Goal: Information Seeking & Learning: Learn about a topic

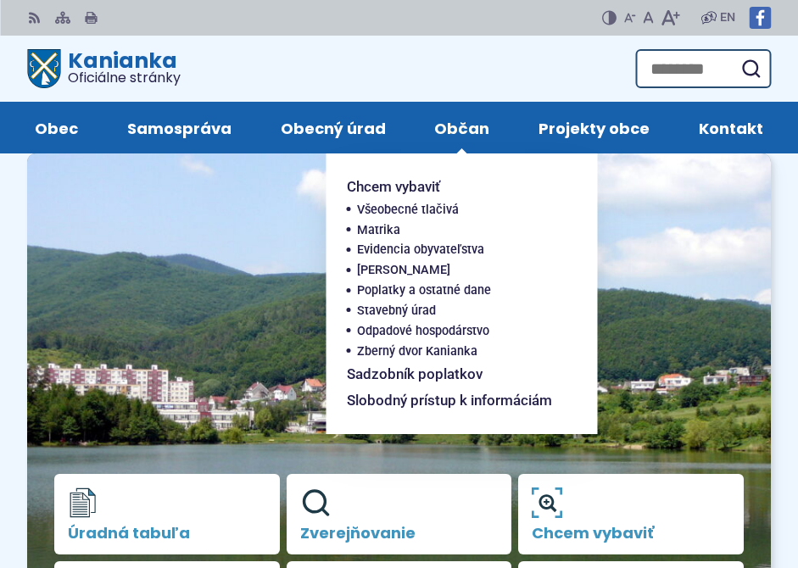
click at [473, 129] on span "Občan" at bounding box center [461, 128] width 55 height 52
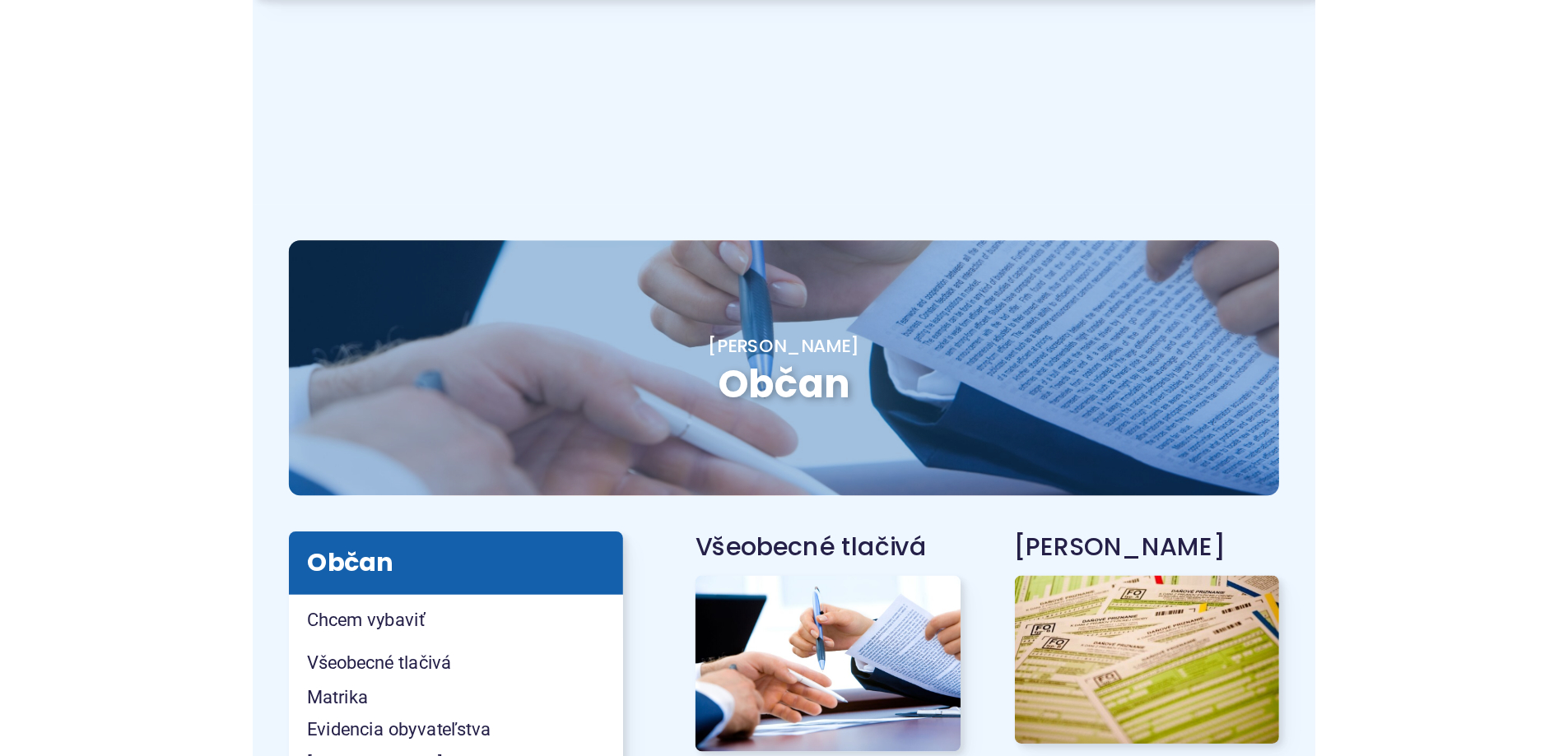
scroll to position [247, 0]
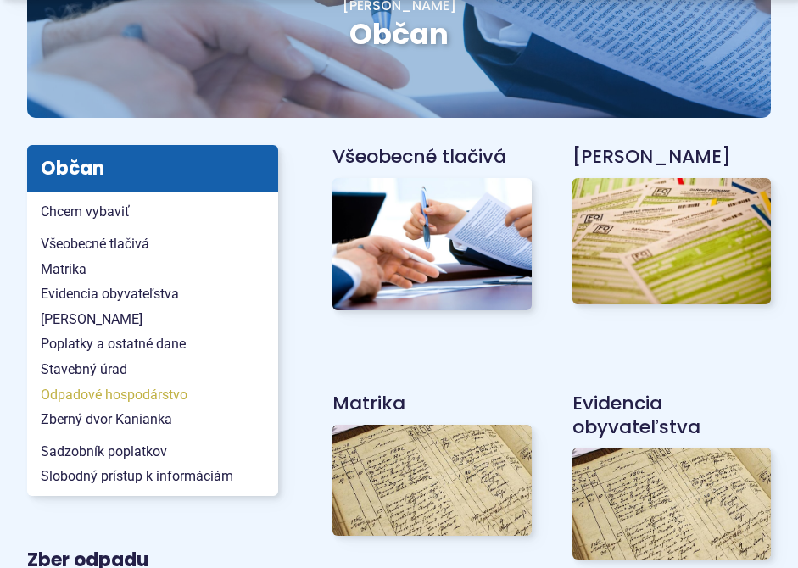
click at [101, 395] on span "Odpadové hospodárstvo" at bounding box center [153, 394] width 224 height 25
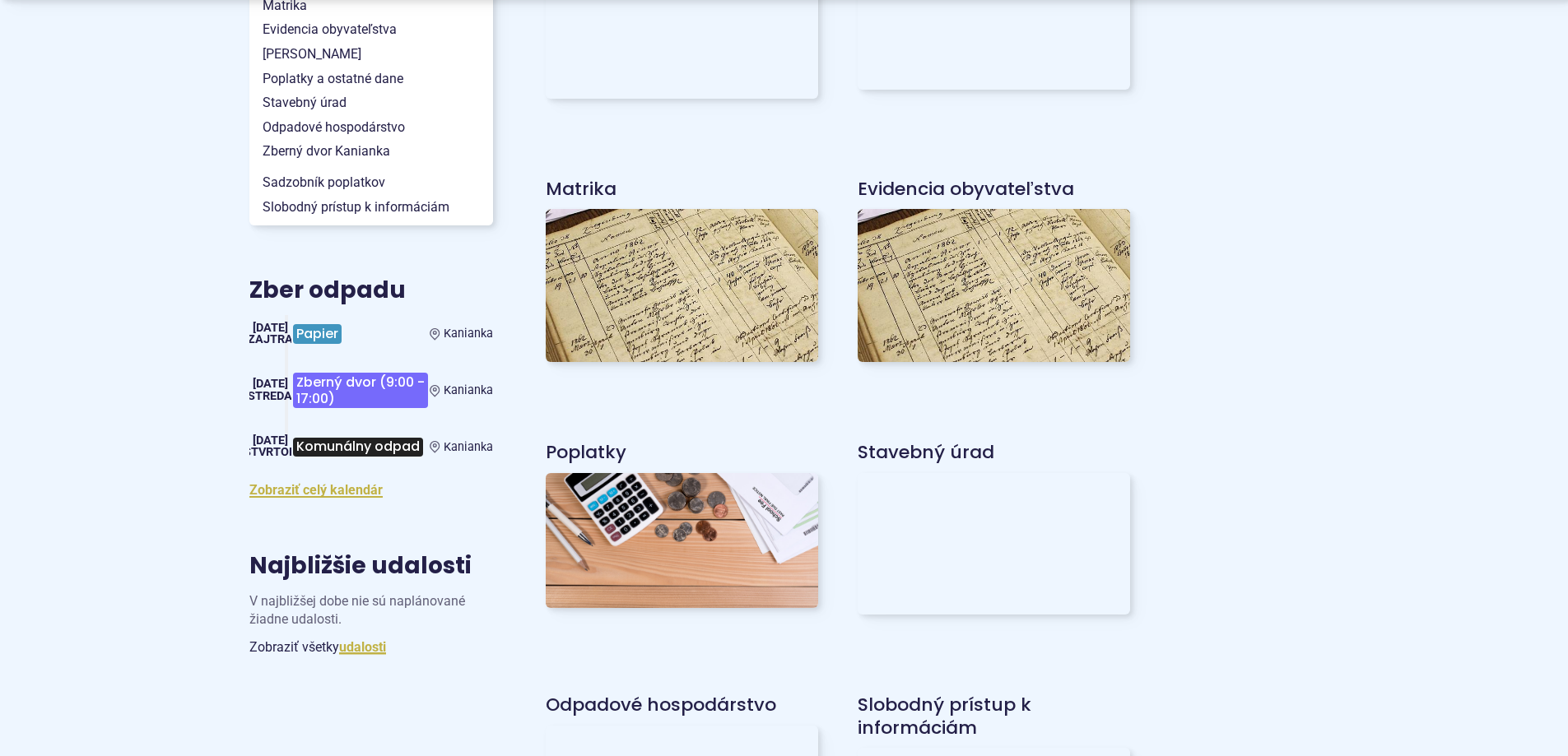
scroll to position [575, 0]
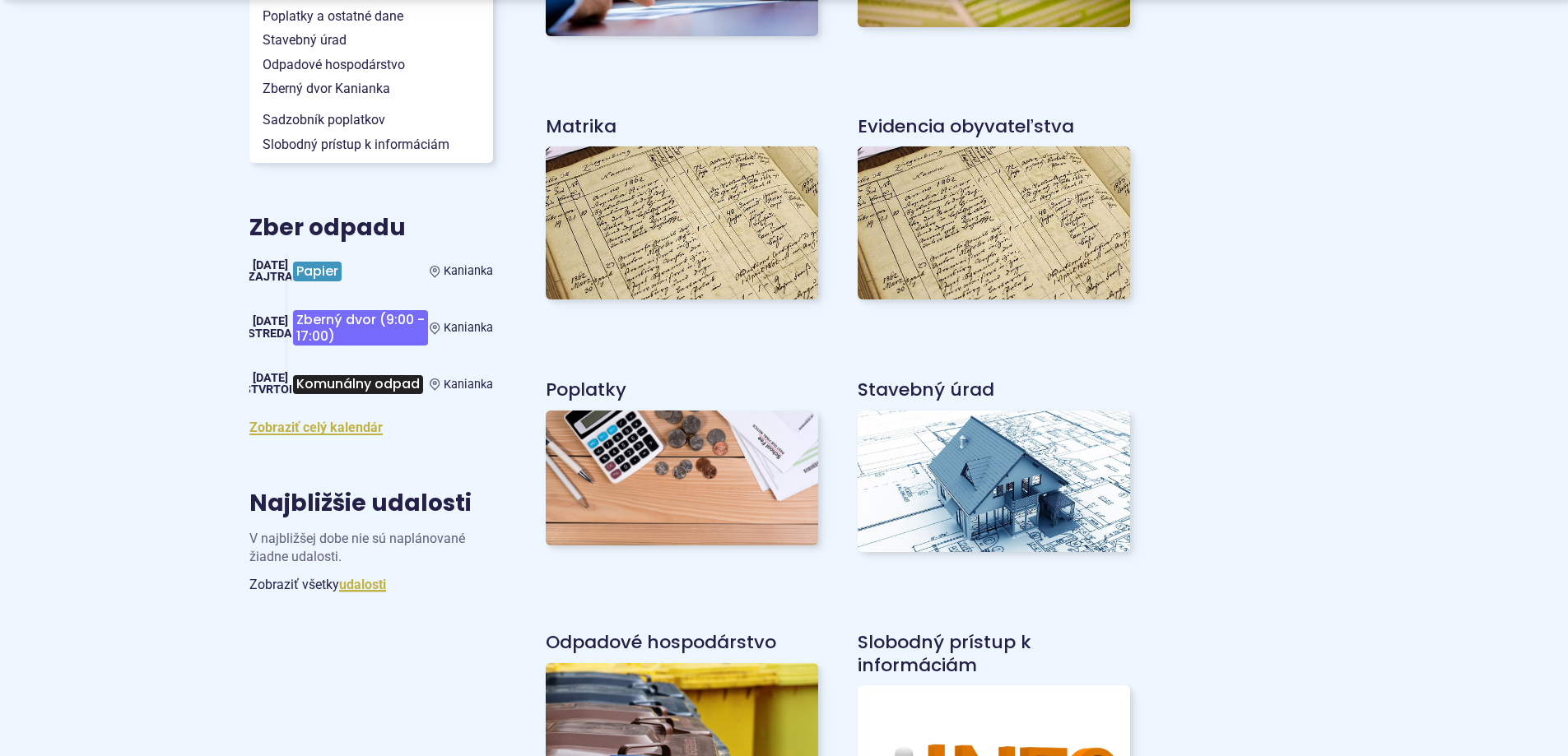
click at [306, 272] on span "Papier" at bounding box center [317, 271] width 49 height 18
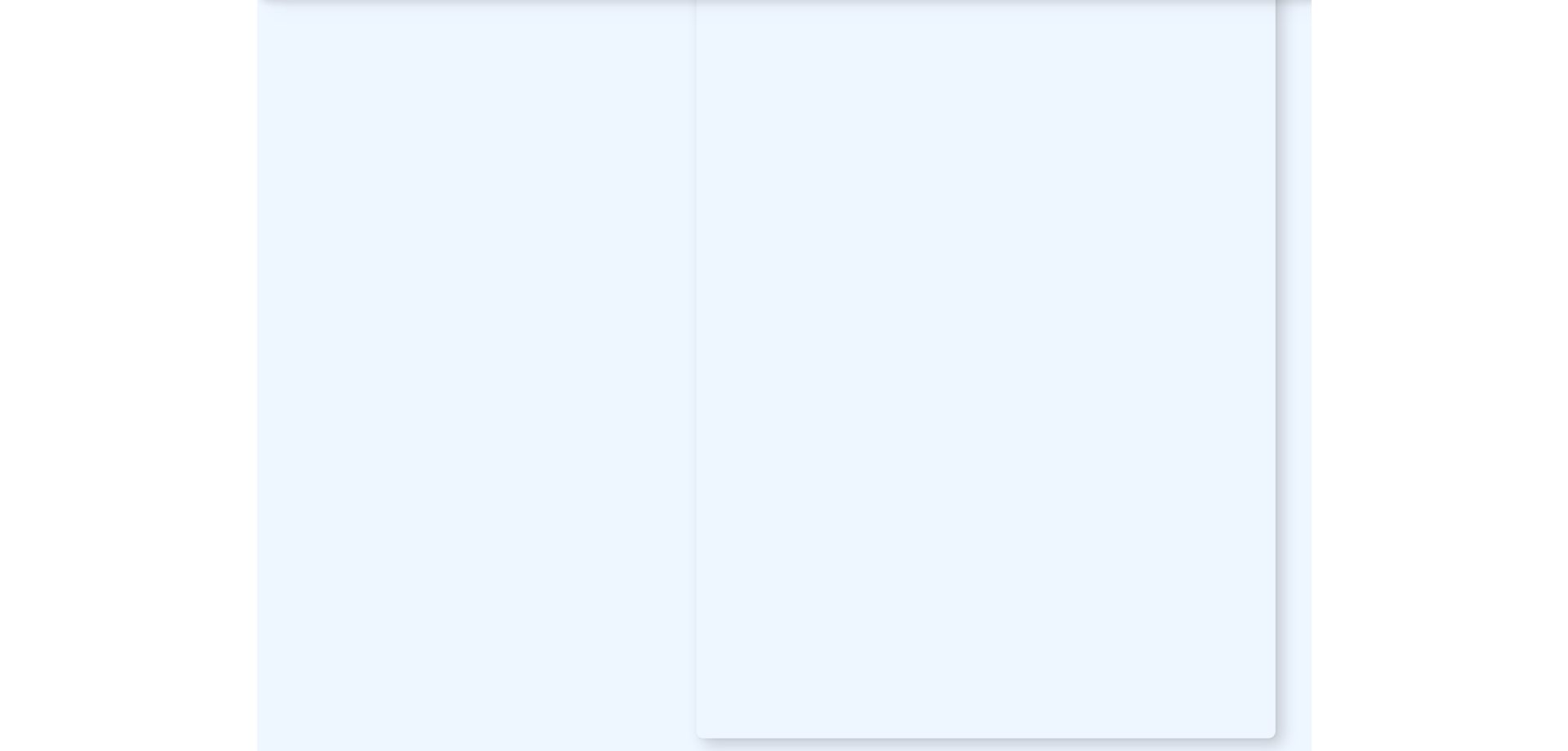
scroll to position [1307, 0]
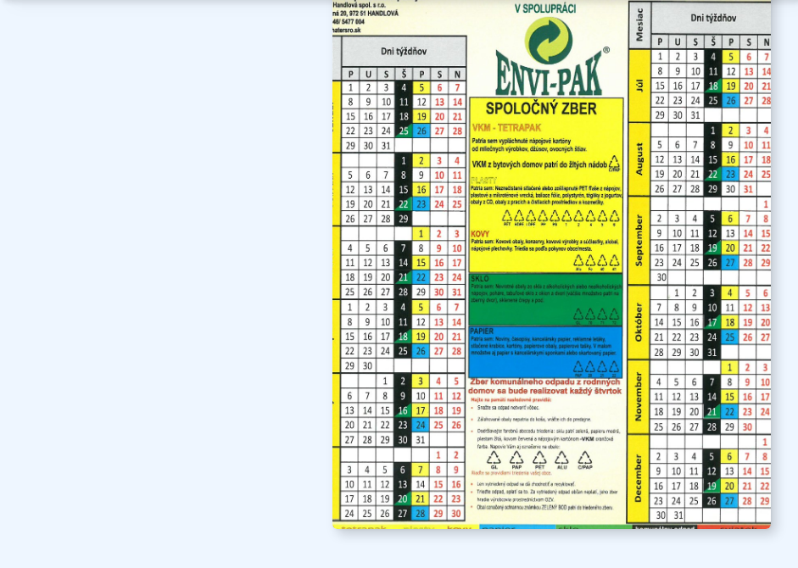
click at [719, 303] on img at bounding box center [551, 219] width 482 height 682
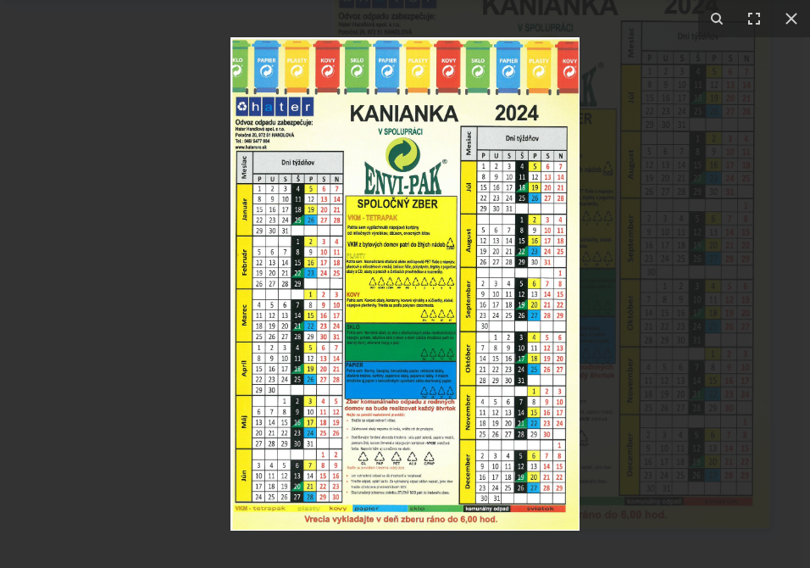
click at [396, 261] on img at bounding box center [405, 283] width 349 height 493
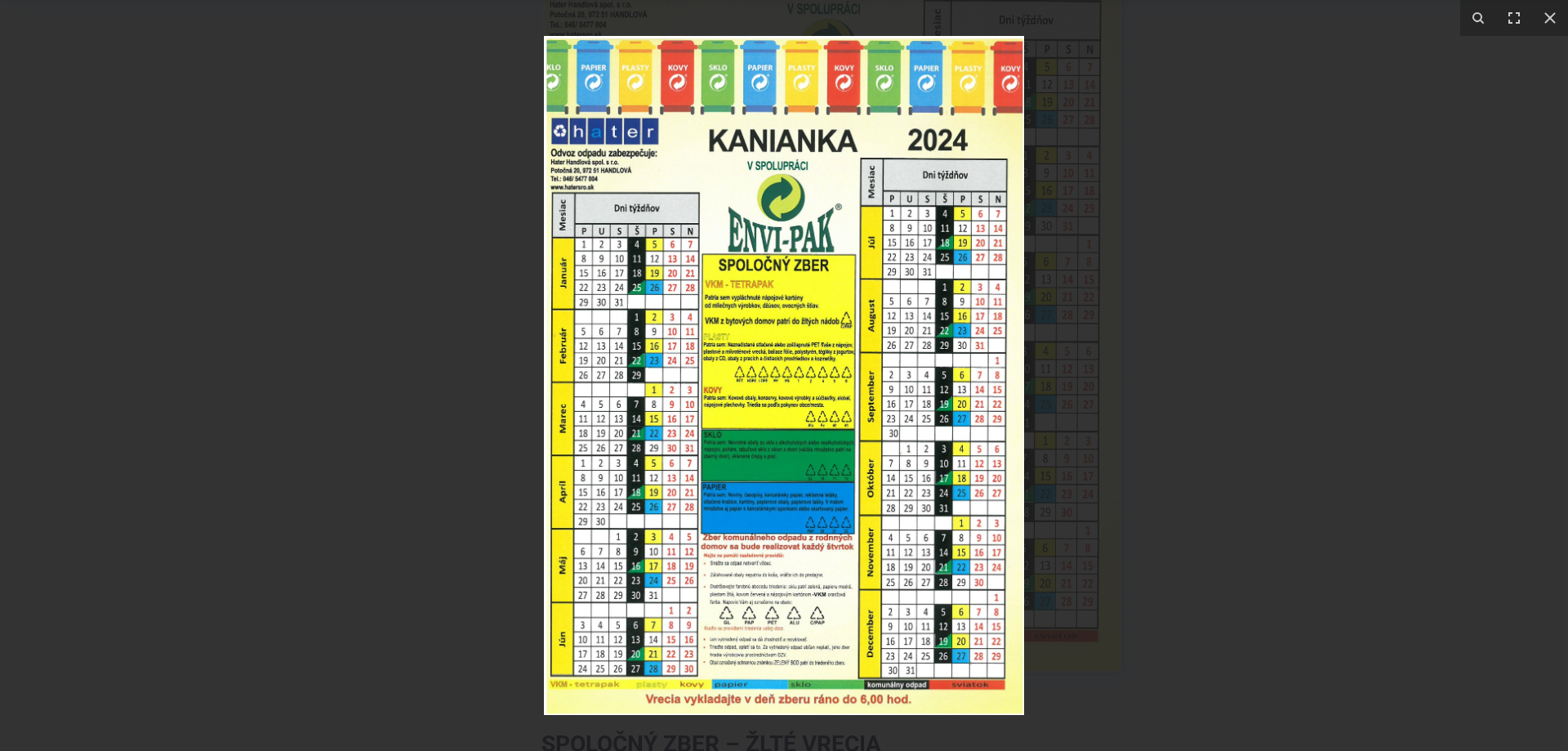
click at [768, 547] on img at bounding box center [784, 375] width 480 height 679
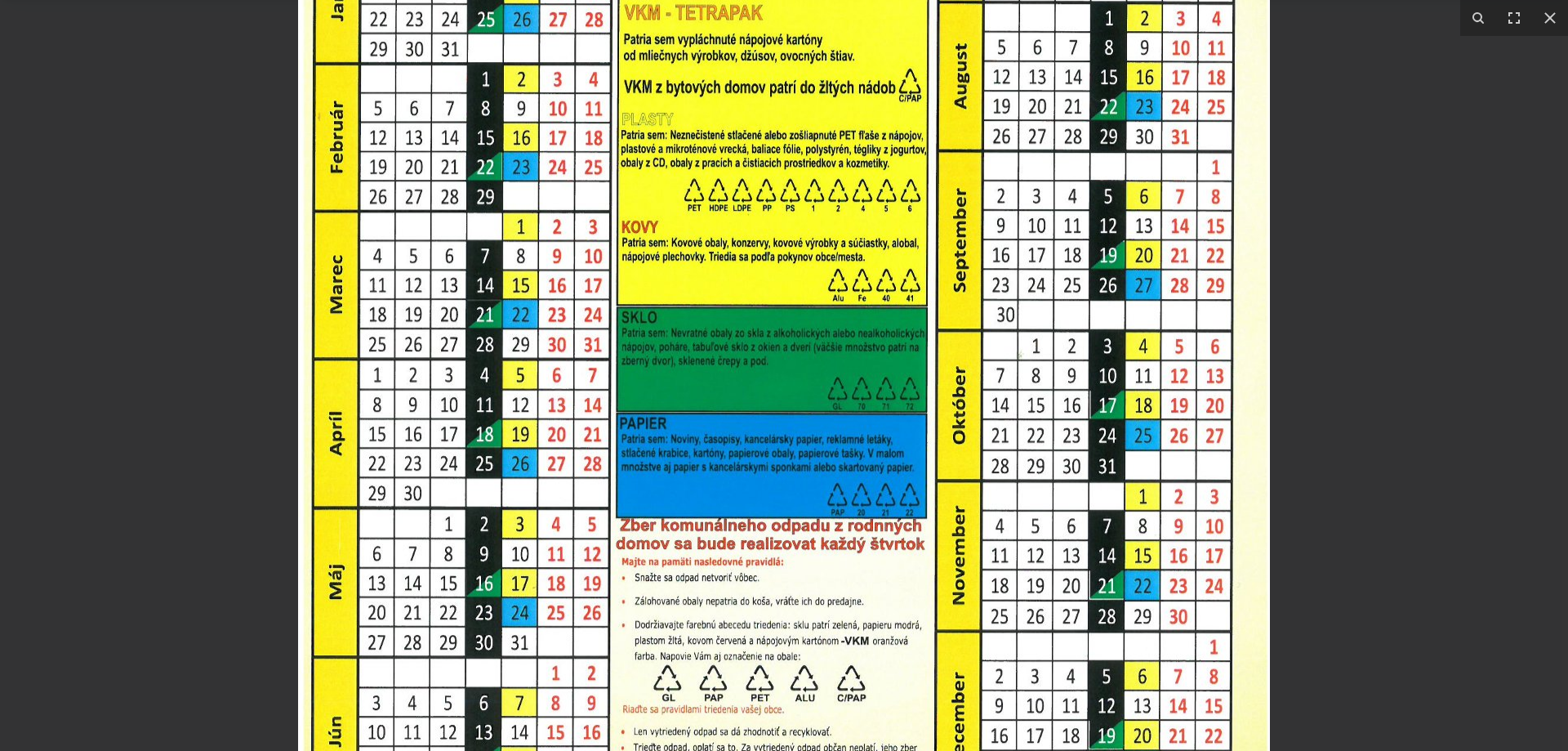
click at [722, 375] on img at bounding box center [784, 197] width 972 height 1376
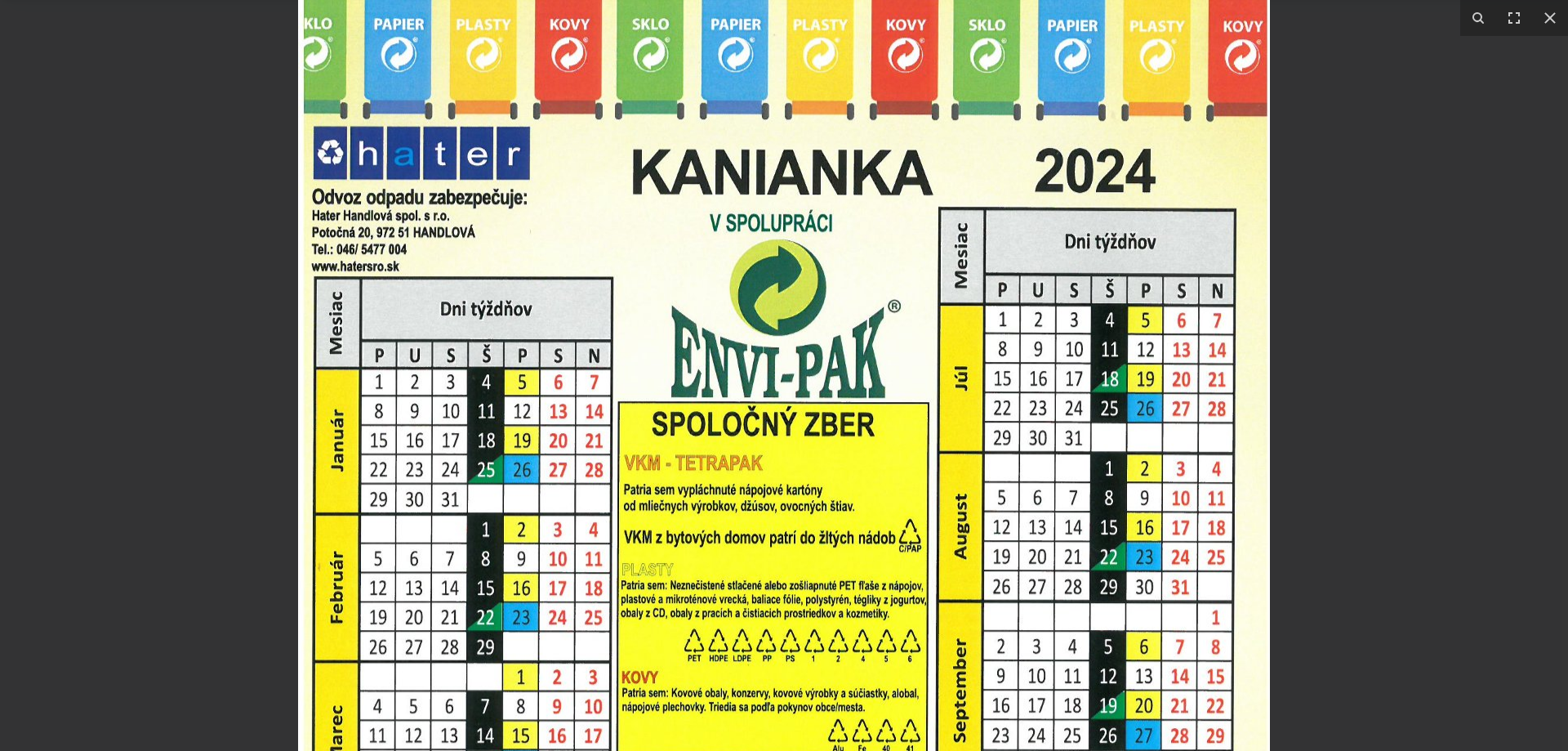
drag, startPoint x: 1082, startPoint y: 195, endPoint x: 1022, endPoint y: 645, distance: 454.0
click at [768, 547] on img at bounding box center [784, 647] width 972 height 1376
